Goal: Find contact information: Find contact information

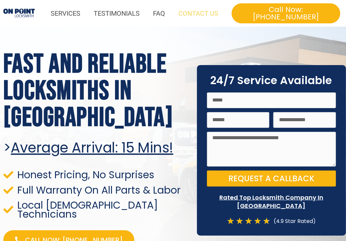
click at [204, 10] on link "CONTACT US" at bounding box center [198, 13] width 53 height 15
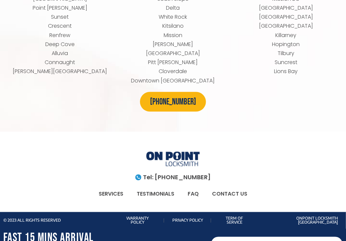
scroll to position [3098, 0]
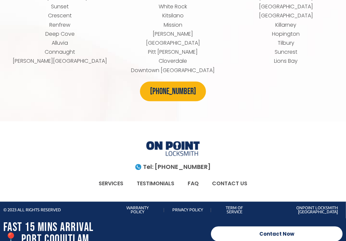
click at [242, 176] on link "CONTACT US" at bounding box center [230, 183] width 49 height 15
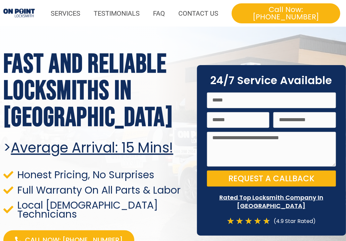
scroll to position [0, 0]
click at [84, 8] on link "SERVICES" at bounding box center [65, 13] width 43 height 15
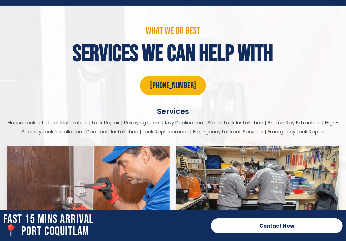
scroll to position [888, 0]
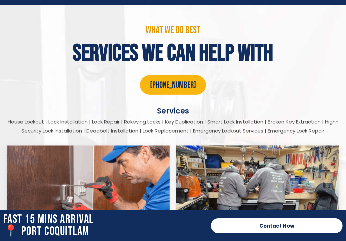
click at [299, 87] on div "[PHONE_NUMBER]" at bounding box center [173, 85] width 340 height 20
click at [233, 45] on h4 "services we can help with" at bounding box center [173, 53] width 340 height 23
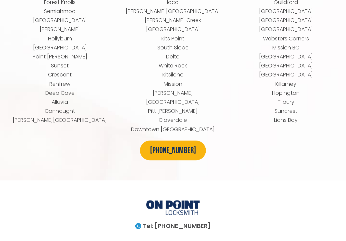
scroll to position [3098, 0]
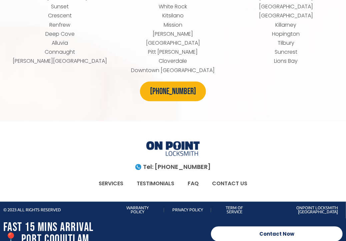
click at [231, 176] on link "CONTACT US" at bounding box center [230, 183] width 49 height 15
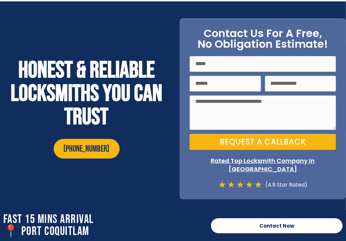
scroll to position [2409, 0]
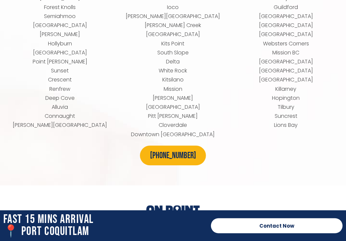
scroll to position [3073, 0]
